Goal: Information Seeking & Learning: Find specific fact

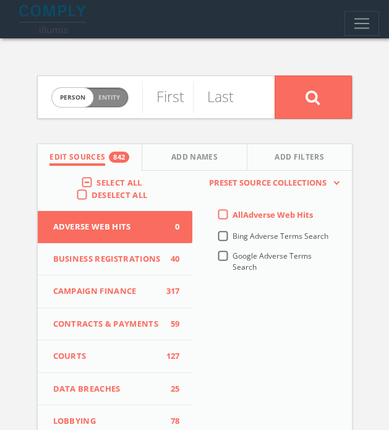
click at [106, 182] on span "Select All" at bounding box center [118, 182] width 45 height 11
click at [0, 0] on input "Select All" at bounding box center [0, 0] width 0 height 0
click at [106, 182] on span "Select All" at bounding box center [118, 182] width 45 height 11
click at [0, 0] on input "Select All" at bounding box center [0, 0] width 0 height 0
click at [173, 103] on input "text" at bounding box center [167, 97] width 51 height 32
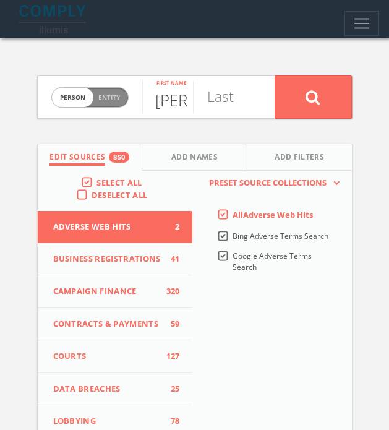
scroll to position [0, 12]
type input "Andre"
click at [241, 104] on input "text" at bounding box center [218, 97] width 51 height 32
paste input "Calantzopoulos"
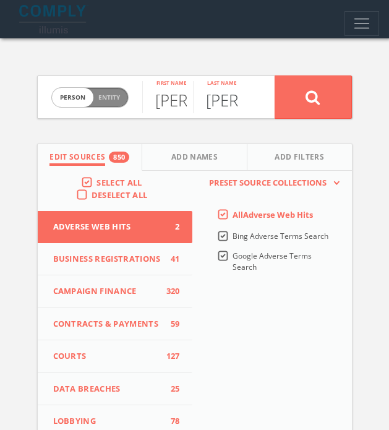
scroll to position [0, 80]
type input "Calantzopoulos"
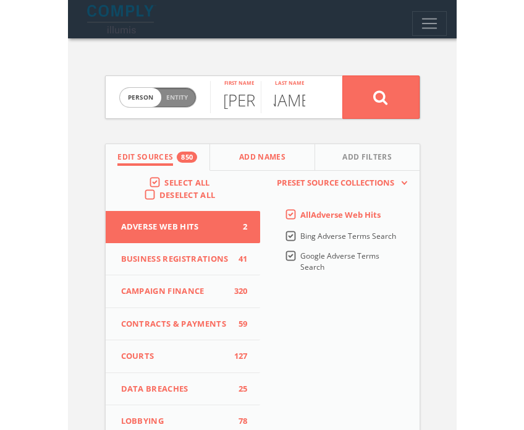
scroll to position [0, 0]
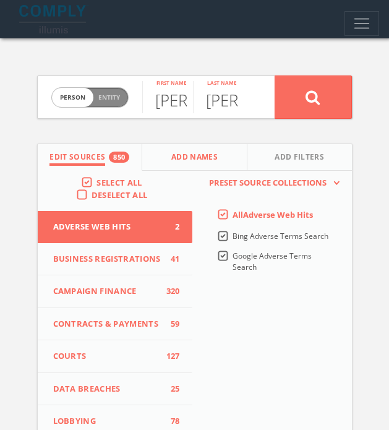
click at [185, 151] on button "Add Names" at bounding box center [194, 157] width 105 height 27
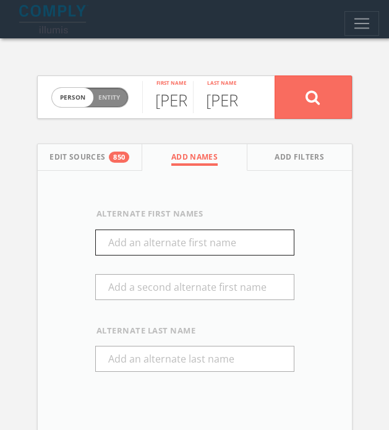
click at [145, 242] on input "text" at bounding box center [194, 242] width 199 height 26
type input "André"
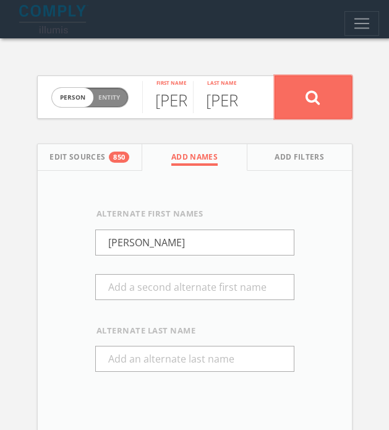
click at [318, 101] on icon at bounding box center [312, 97] width 15 height 15
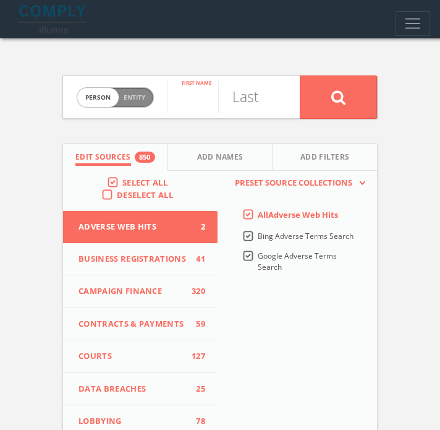
click at [189, 105] on input "text" at bounding box center [193, 97] width 51 height 32
type input "Jacek"
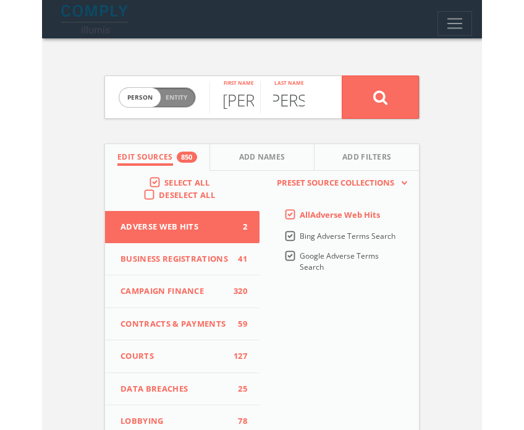
scroll to position [0, 15]
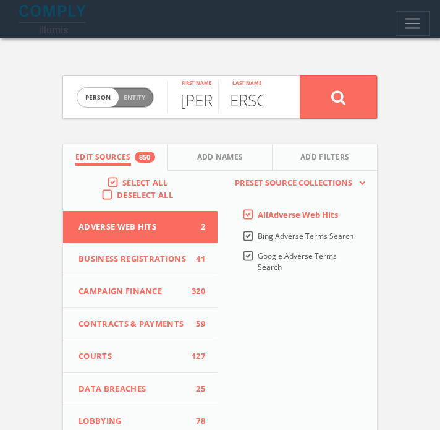
type input "Olczak"
click at [300, 75] on button at bounding box center [338, 96] width 77 height 43
click at [138, 100] on span "Entity" at bounding box center [135, 97] width 22 height 9
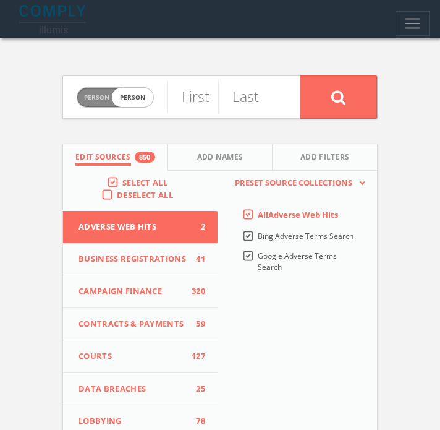
checkbox input "true"
click at [217, 100] on input "text" at bounding box center [234, 97] width 132 height 32
type input "Philip Morris"
click at [300, 75] on button at bounding box center [338, 96] width 77 height 43
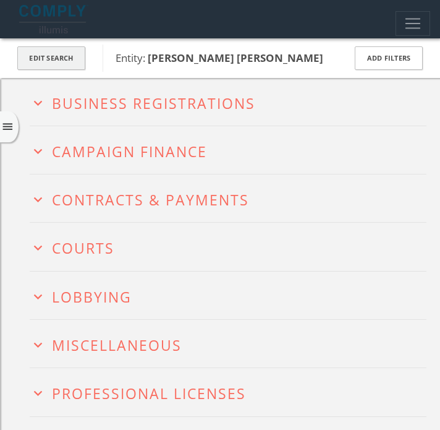
click at [56, 61] on button "Edit Search" at bounding box center [51, 58] width 68 height 24
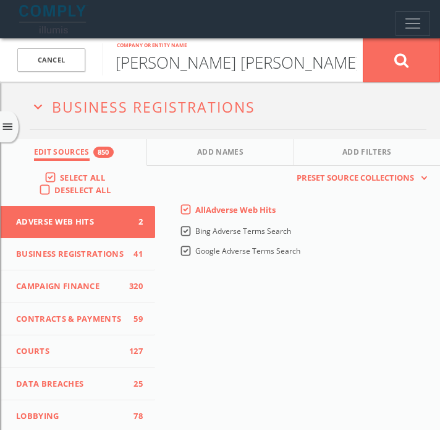
click at [209, 65] on input "Philip Morris" at bounding box center [233, 59] width 260 height 32
type input "Philip Morris International"
click at [363, 38] on button at bounding box center [401, 60] width 77 height 45
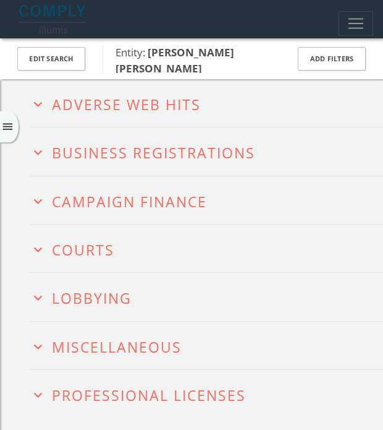
click at [160, 106] on span "Adverse Web Hits" at bounding box center [126, 105] width 149 height 20
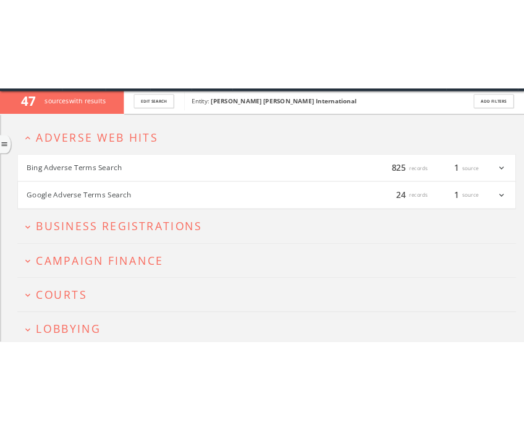
scroll to position [38, 0]
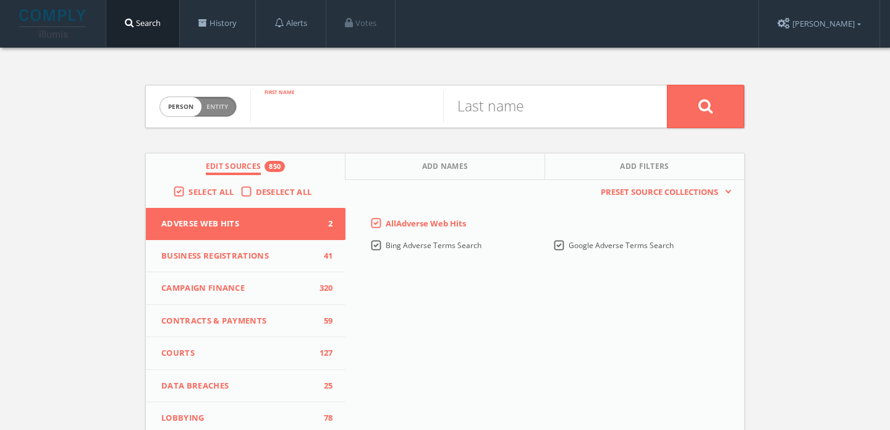
click at [331, 111] on input "text" at bounding box center [346, 106] width 193 height 32
type input "[PERSON_NAME]"
type input "Sakvarelidze"
click at [667, 85] on button at bounding box center [705, 106] width 77 height 43
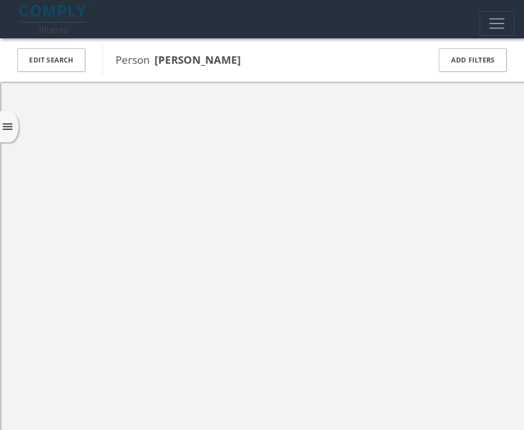
click at [14, 134] on div "menu" at bounding box center [9, 126] width 19 height 31
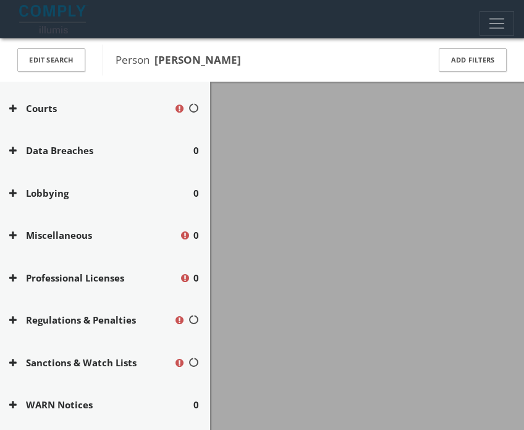
scroll to position [296, 0]
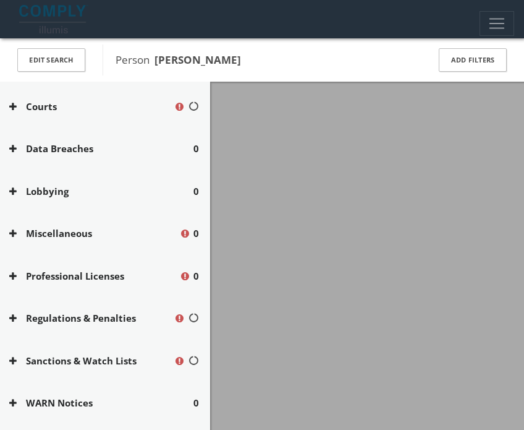
click at [68, 235] on button "Miscellaneous" at bounding box center [94, 233] width 170 height 14
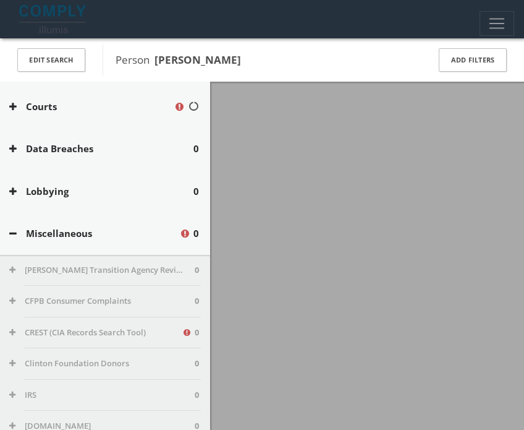
scroll to position [260, 0]
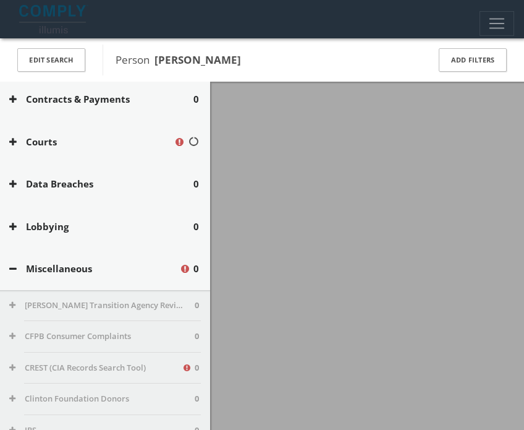
click at [40, 130] on div "Courts" at bounding box center [105, 142] width 210 height 43
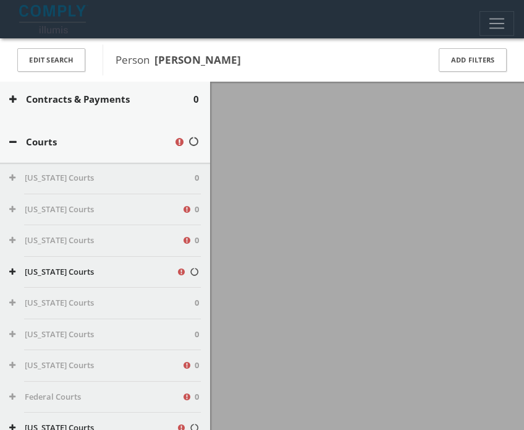
click at [43, 271] on button "California Courts" at bounding box center [92, 272] width 167 height 12
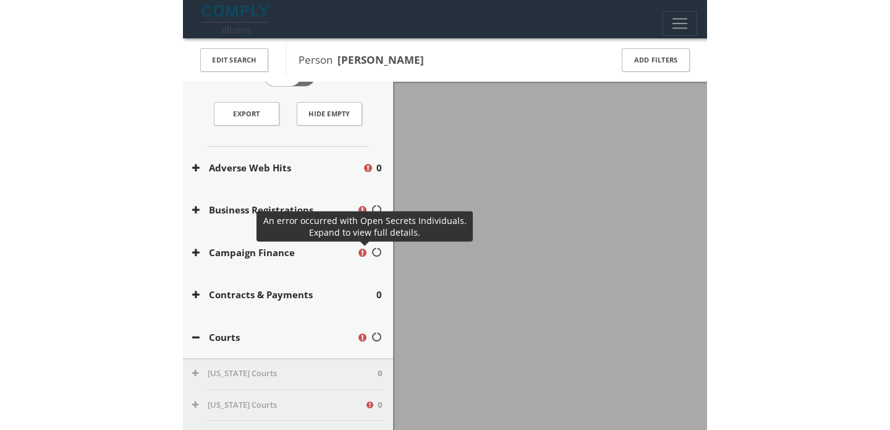
scroll to position [0, 0]
